Goal: Navigation & Orientation: Find specific page/section

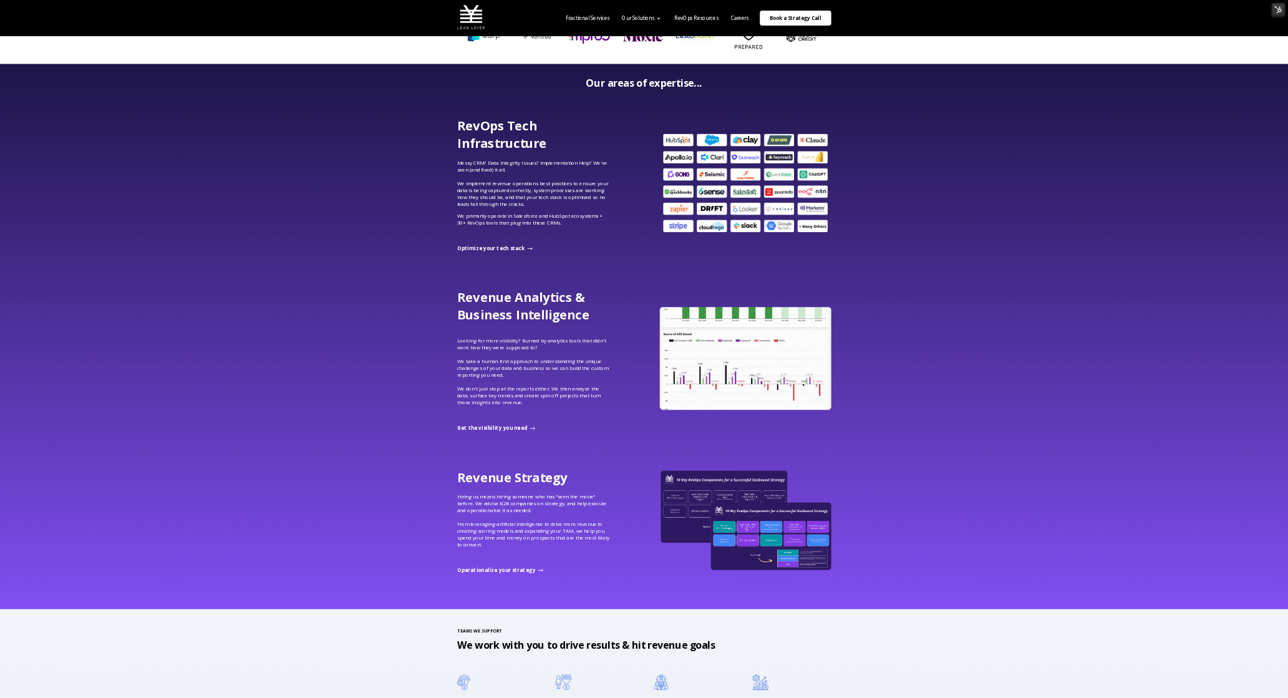
scroll to position [609, 0]
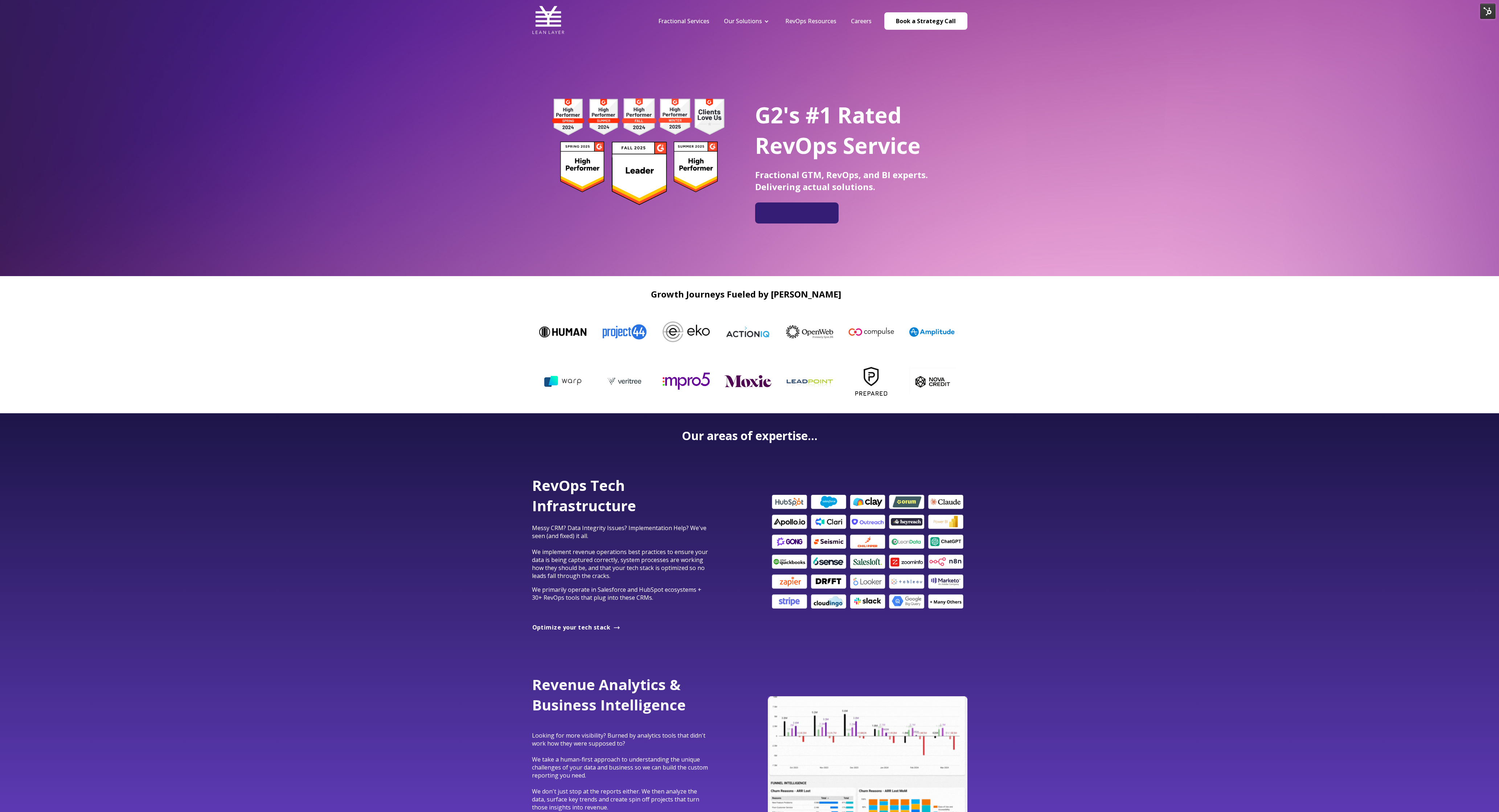
click at [1489, 14] on img at bounding box center [1488, 11] width 15 height 15
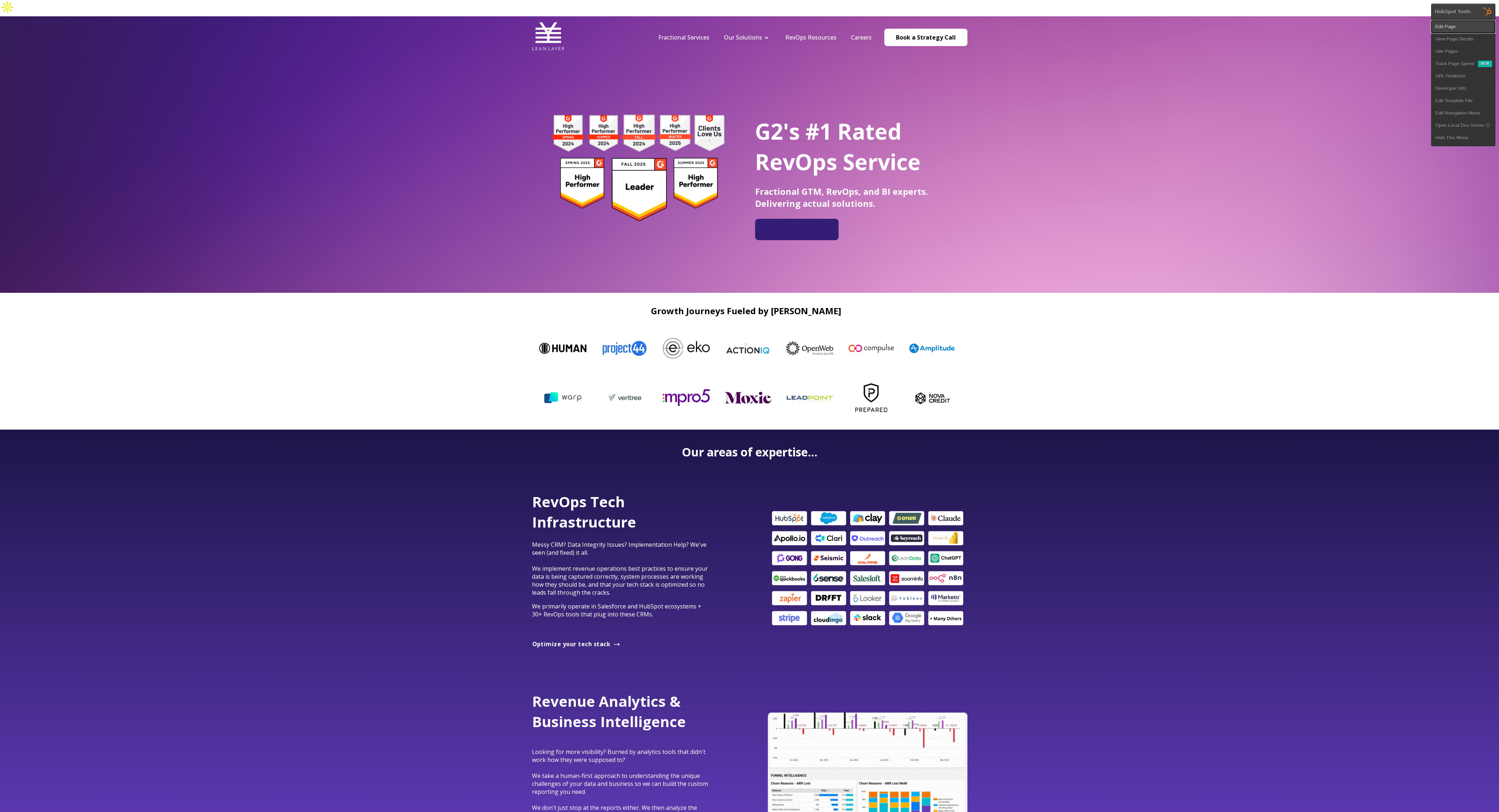
click at [1462, 28] on link "Edit Page" at bounding box center [1463, 27] width 63 height 12
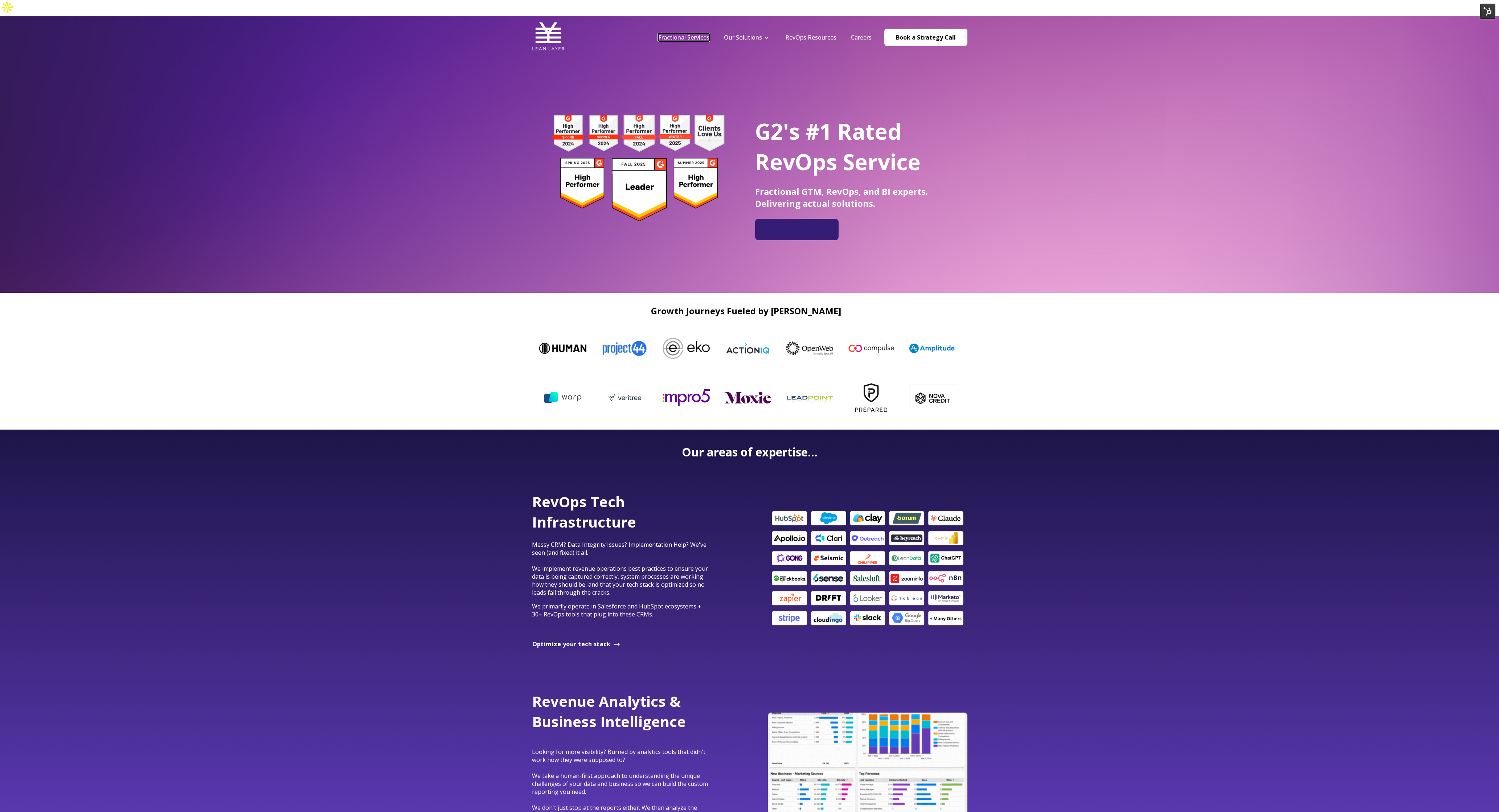
click at [686, 33] on link "Fractional Services" at bounding box center [684, 37] width 51 height 8
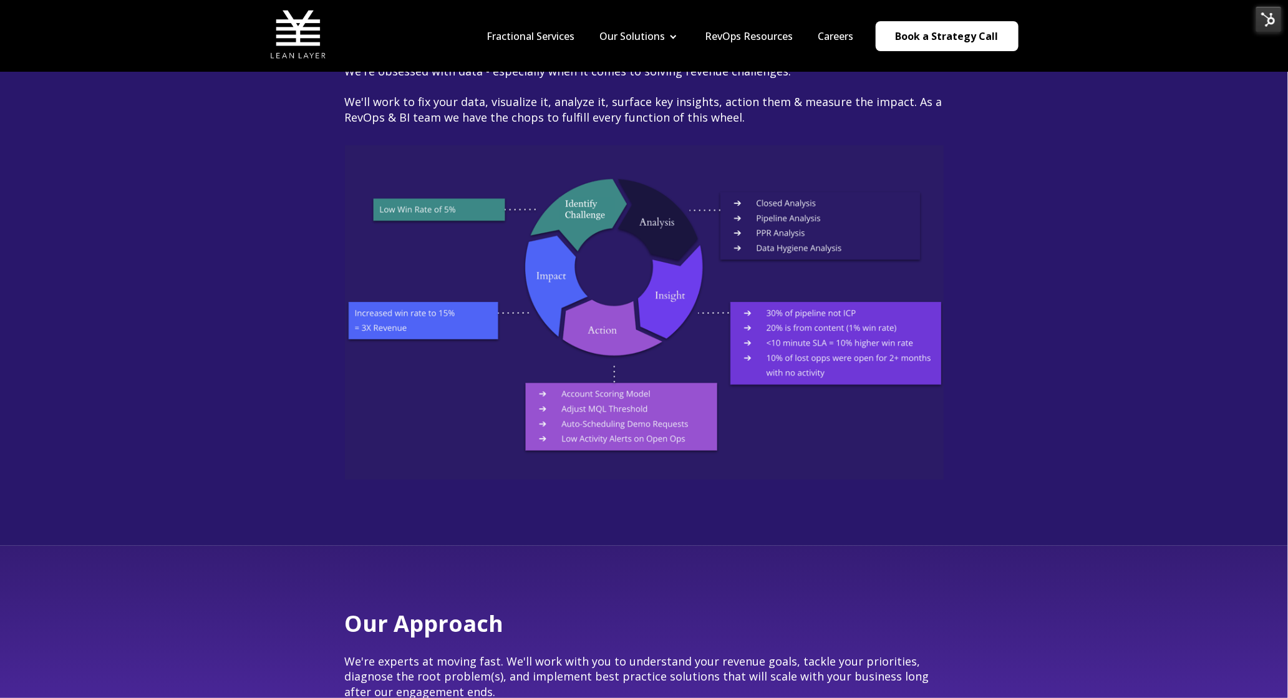
scroll to position [1701, 0]
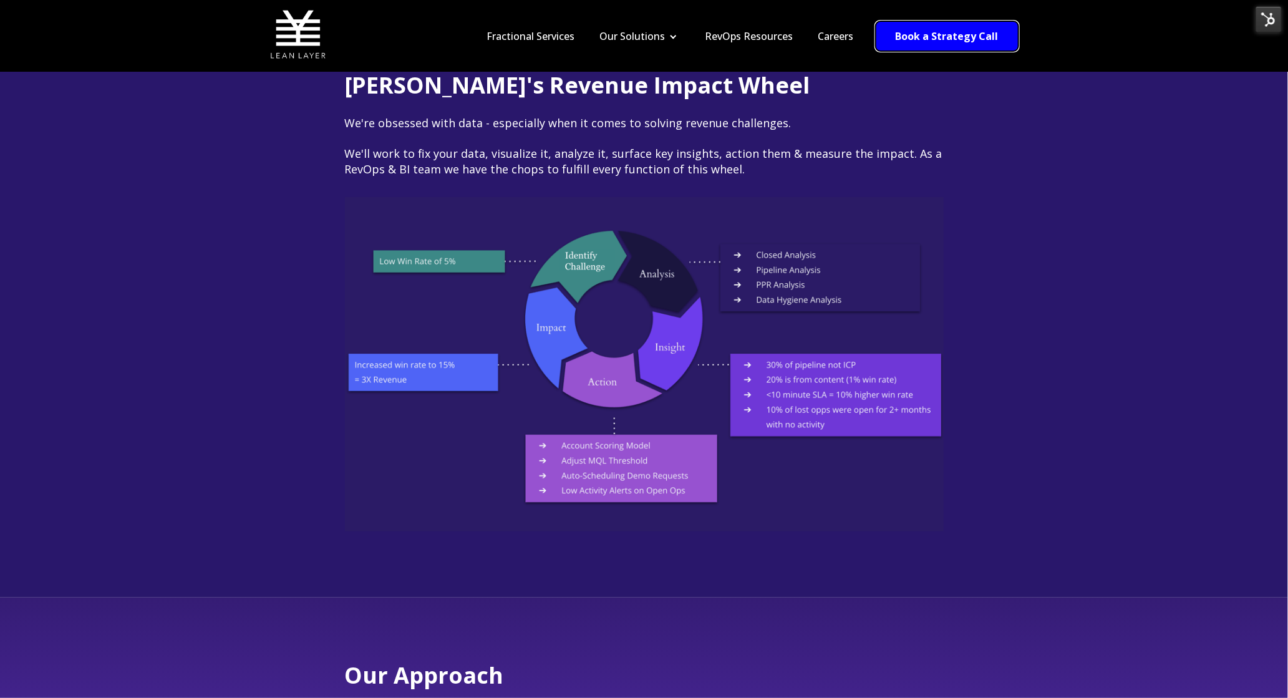
click at [950, 22] on link "Book a Strategy Call" at bounding box center [947, 36] width 143 height 30
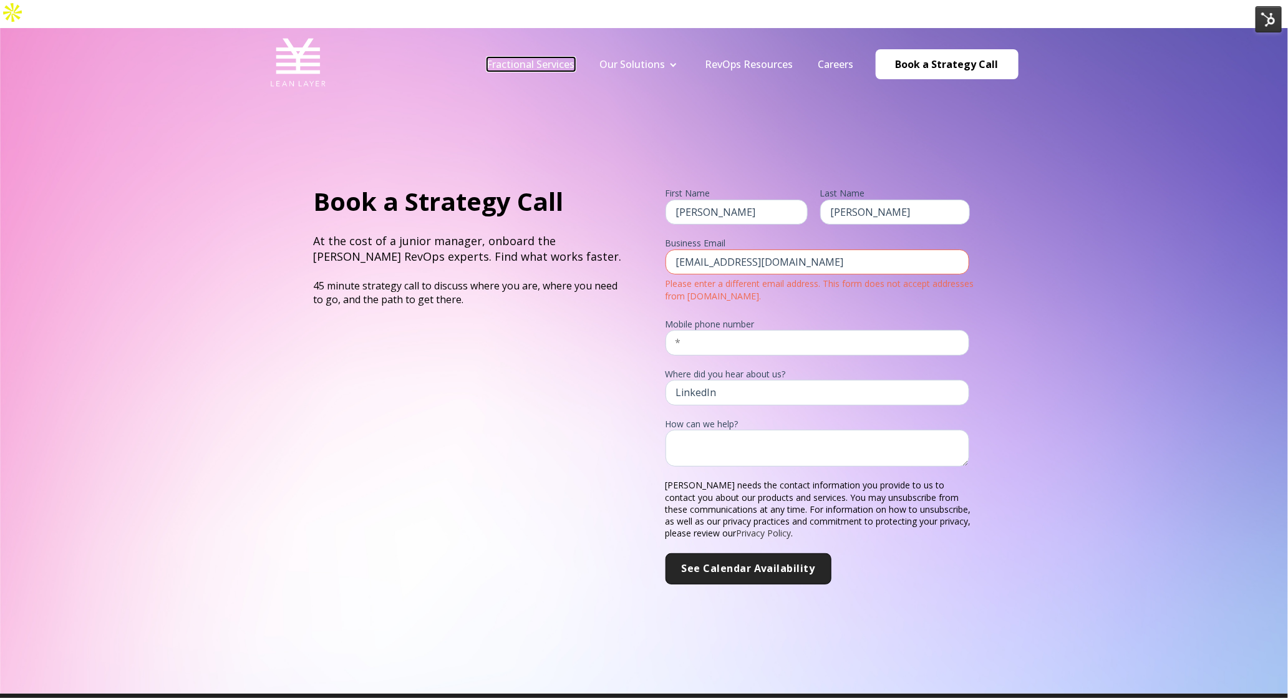
click at [547, 57] on link "Fractional Services" at bounding box center [531, 64] width 88 height 14
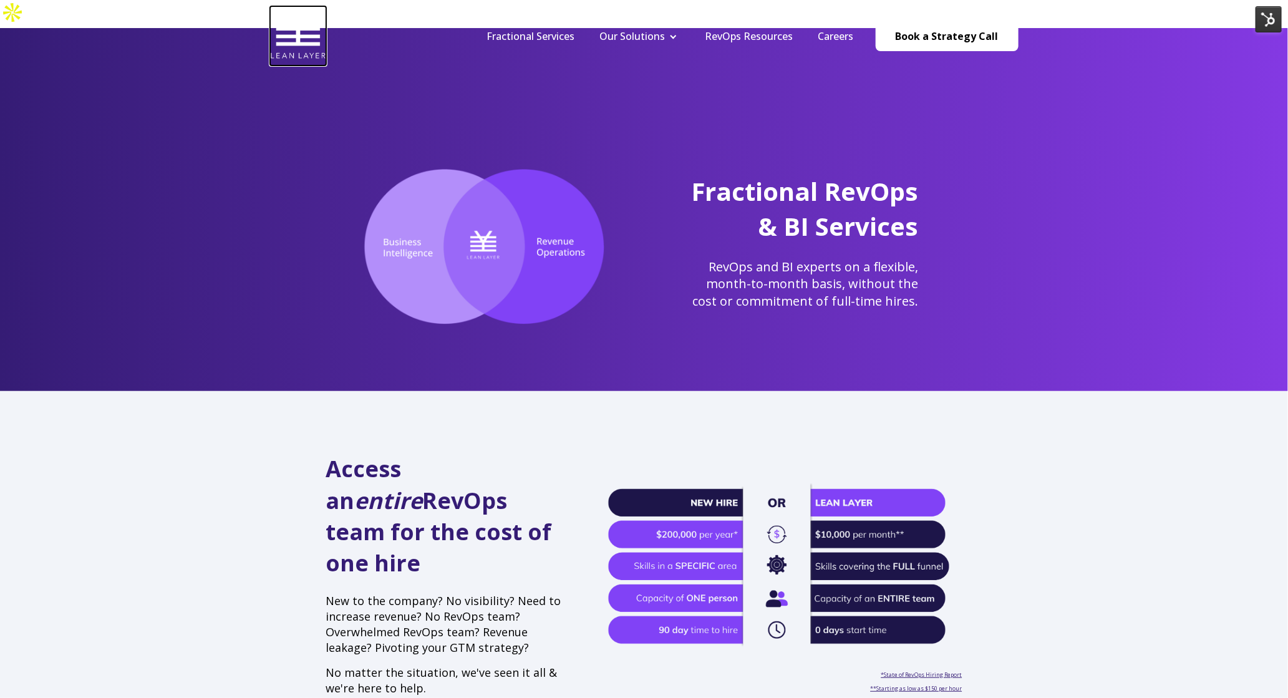
click at [297, 35] on img at bounding box center [298, 34] width 56 height 56
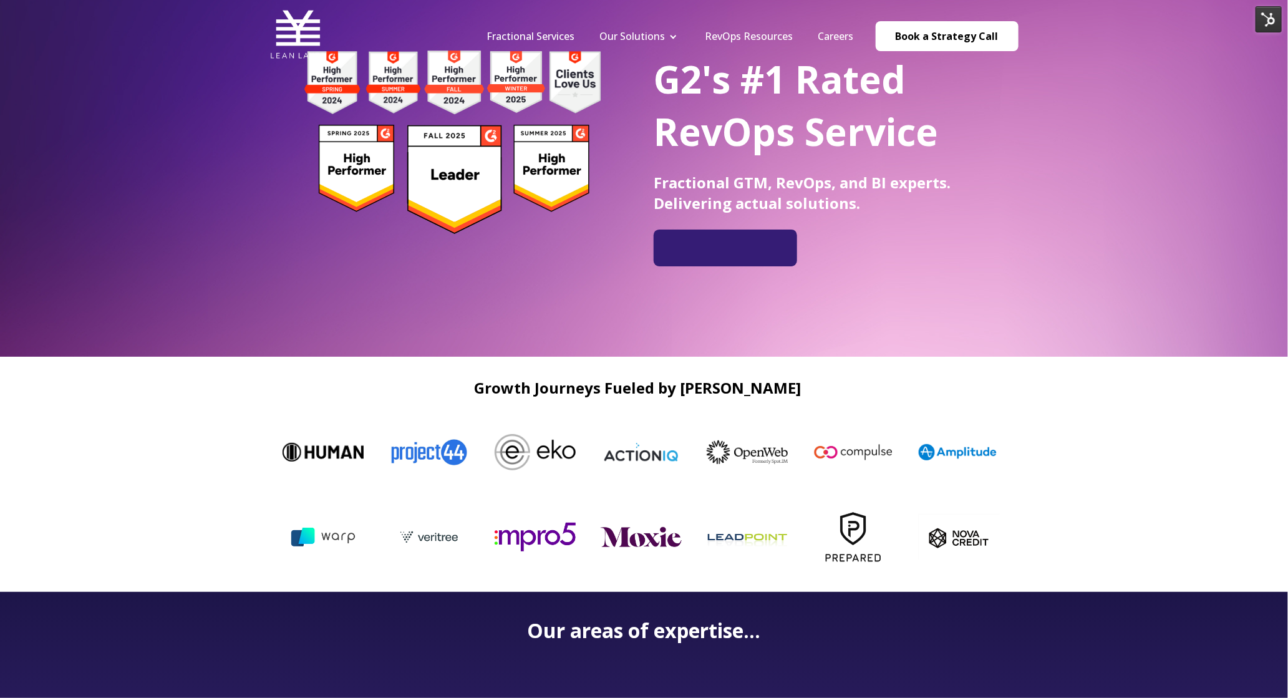
scroll to position [161, 0]
